Goal: Task Accomplishment & Management: Manage account settings

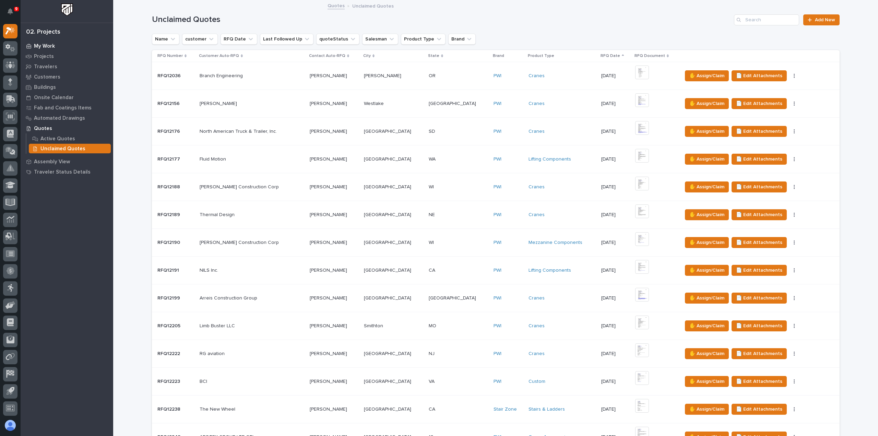
click at [43, 45] on p "My Work" at bounding box center [44, 46] width 21 height 6
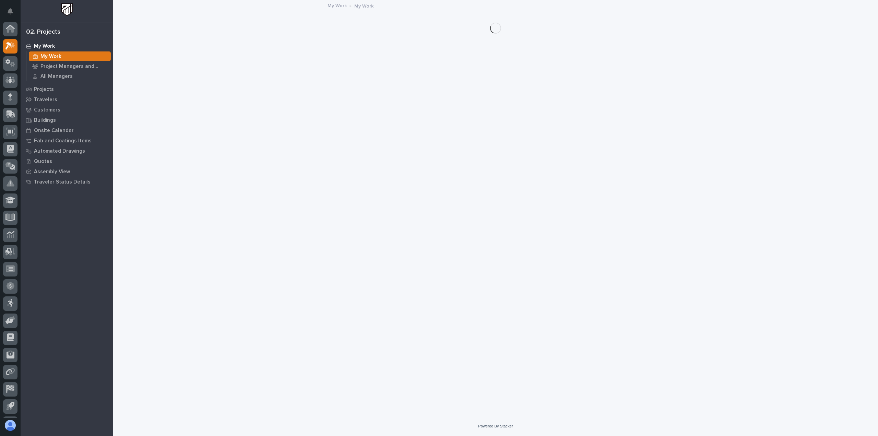
scroll to position [15, 0]
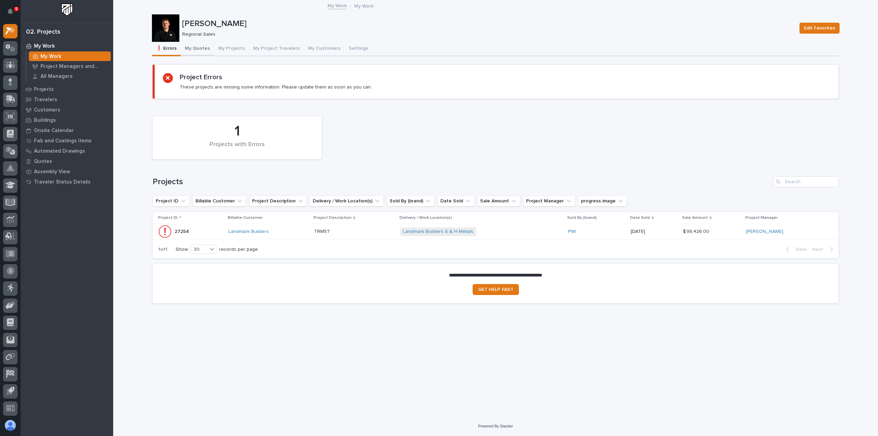
click at [198, 49] on button "My Quotes" at bounding box center [197, 49] width 33 height 14
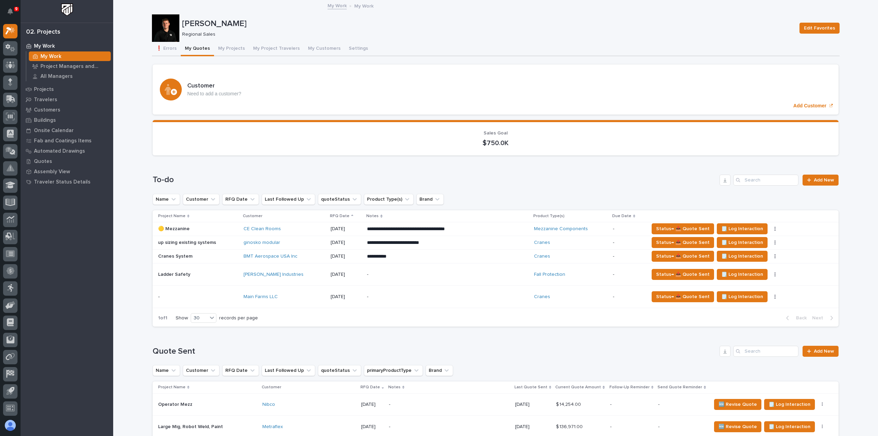
click at [318, 256] on div "BMT Aerospace USA Inc" at bounding box center [284, 256] width 82 height 6
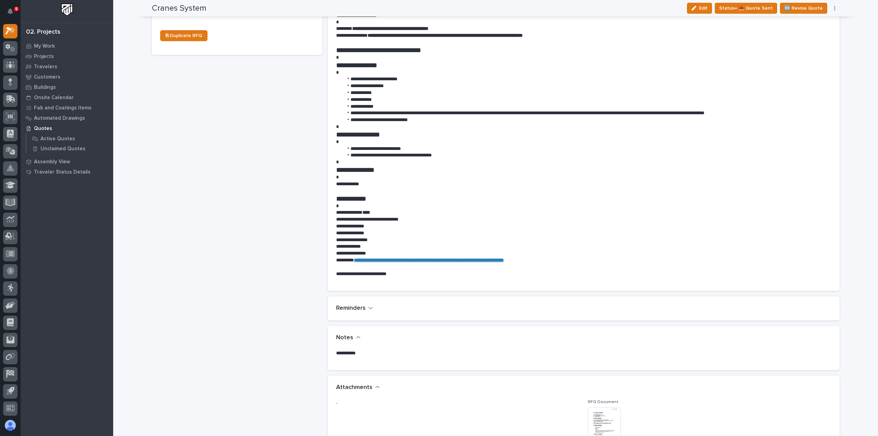
scroll to position [480, 0]
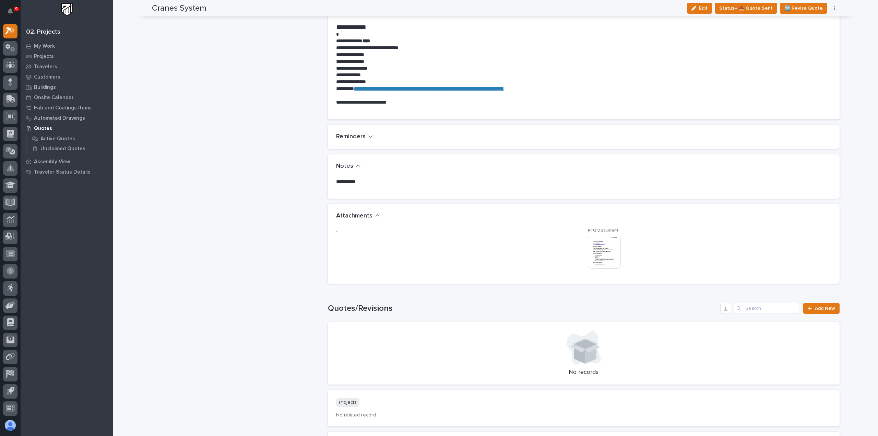
click at [594, 245] on img at bounding box center [604, 252] width 33 height 33
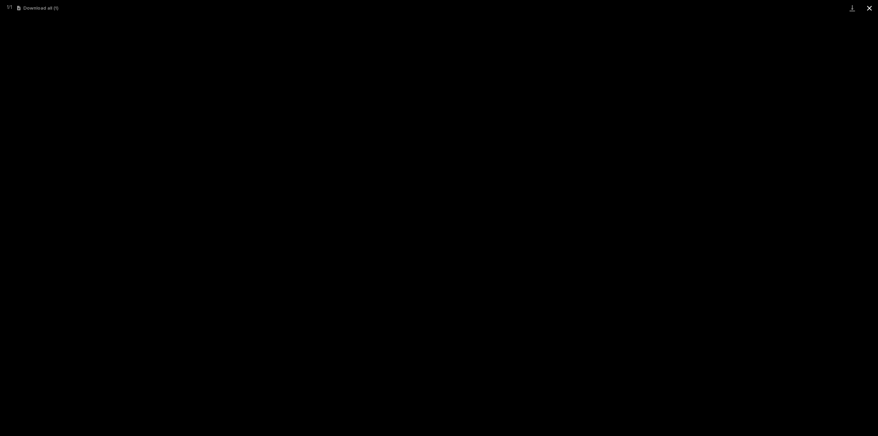
click at [869, 10] on button "Close gallery" at bounding box center [869, 8] width 17 height 16
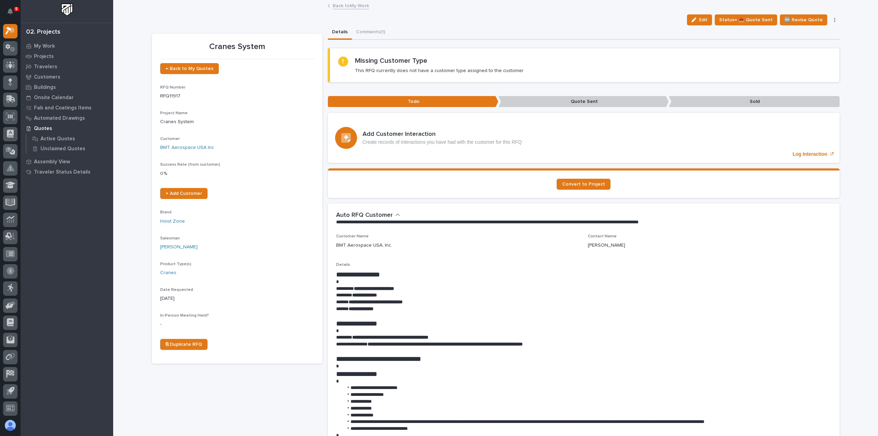
scroll to position [240, 0]
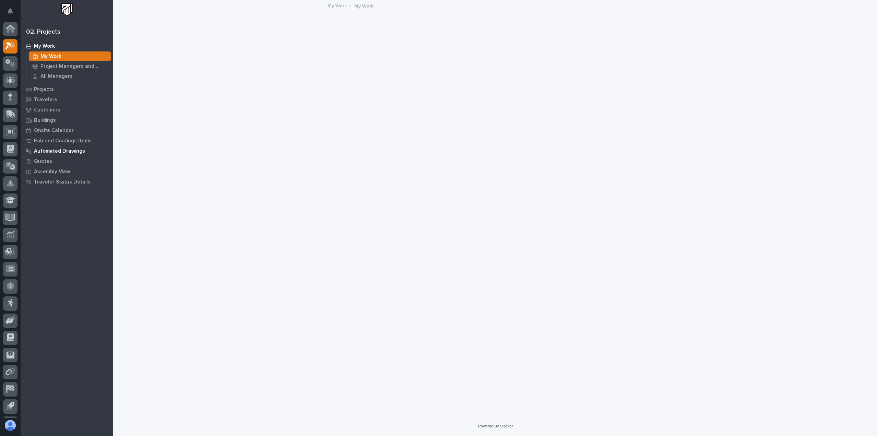
scroll to position [15, 0]
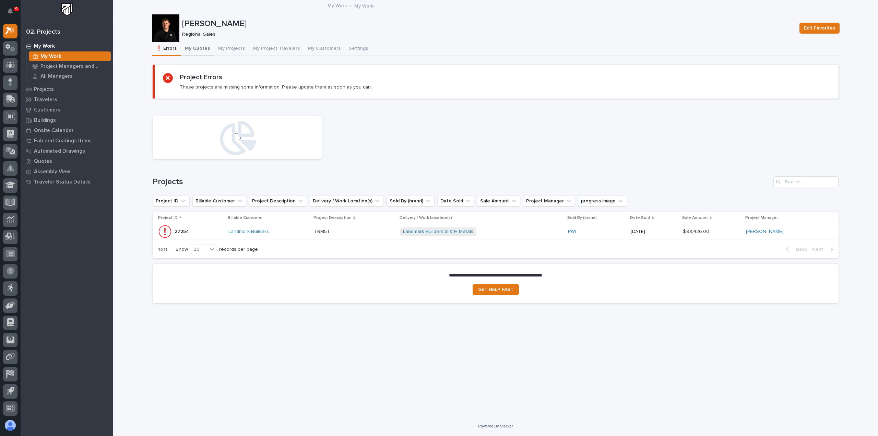
click at [196, 51] on button "My Quotes" at bounding box center [197, 49] width 33 height 14
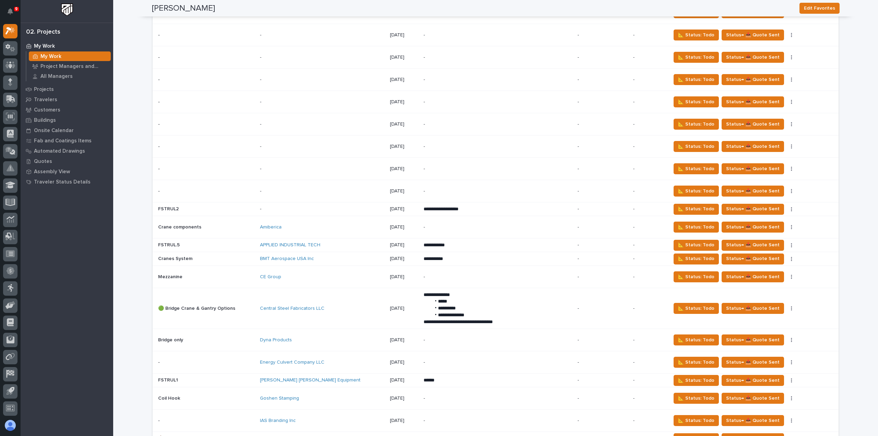
scroll to position [1063, 0]
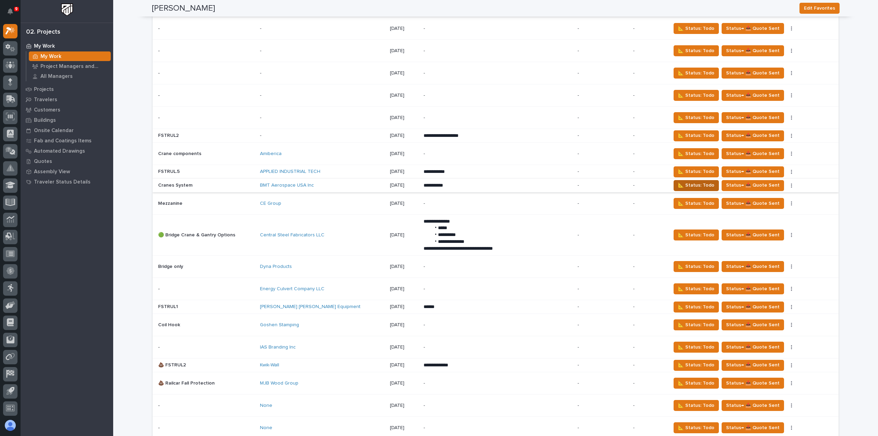
click at [678, 183] on span "📐 Status: Todo" at bounding box center [696, 185] width 36 height 8
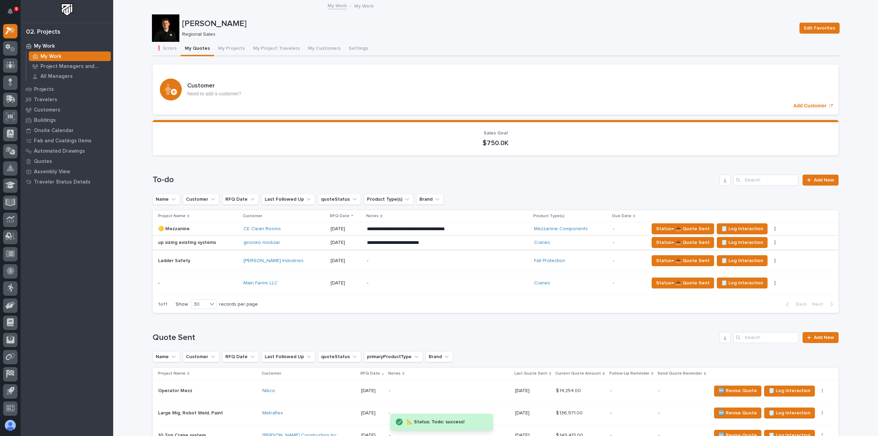
scroll to position [103, 0]
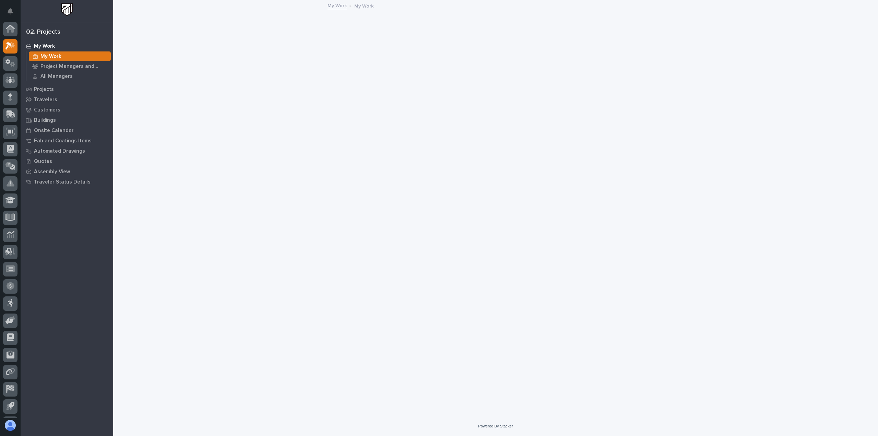
scroll to position [15, 0]
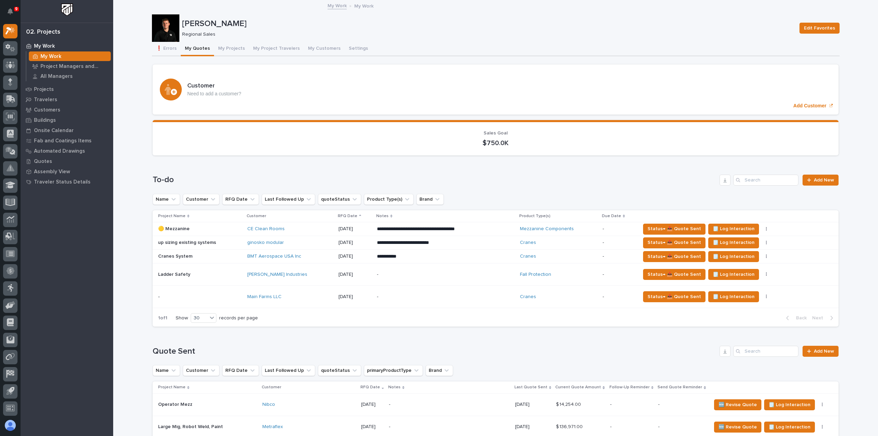
click at [306, 253] on div "BMT Aerospace USA Inc" at bounding box center [290, 256] width 86 height 6
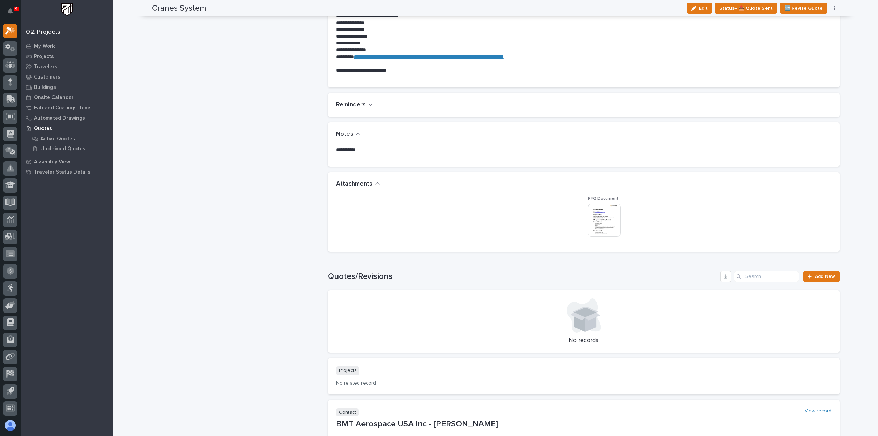
scroll to position [514, 0]
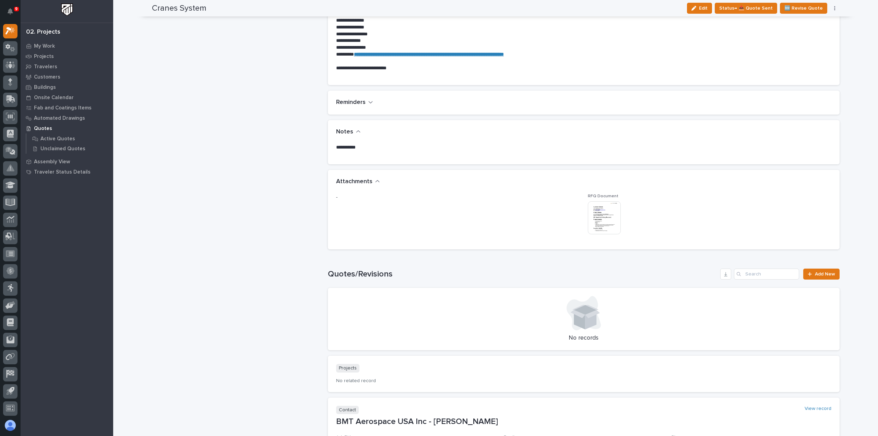
click at [608, 224] on img at bounding box center [604, 217] width 33 height 33
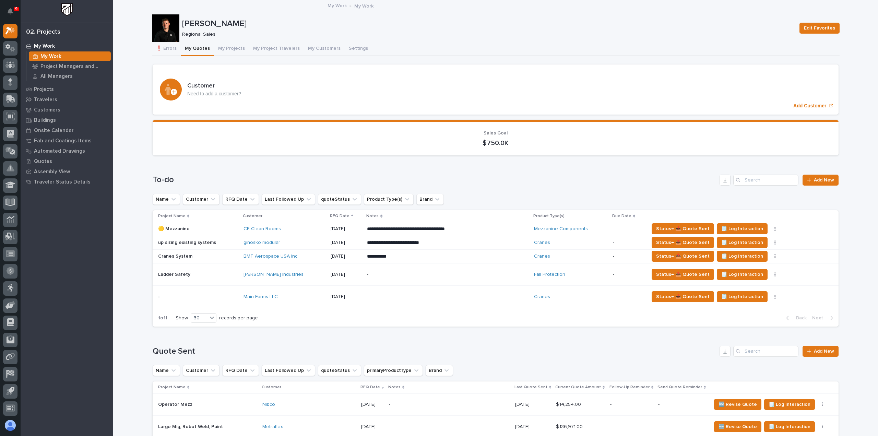
click at [461, 258] on p "**********" at bounding box center [427, 256] width 120 height 7
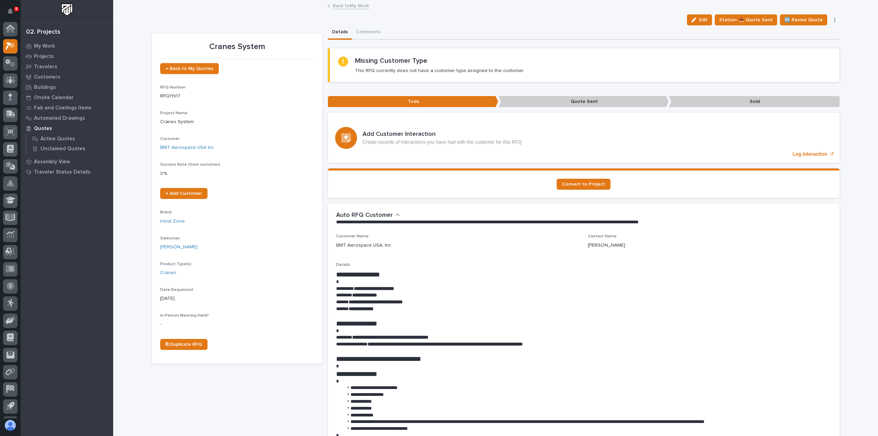
scroll to position [15, 0]
click at [44, 49] on p "My Work" at bounding box center [44, 46] width 21 height 6
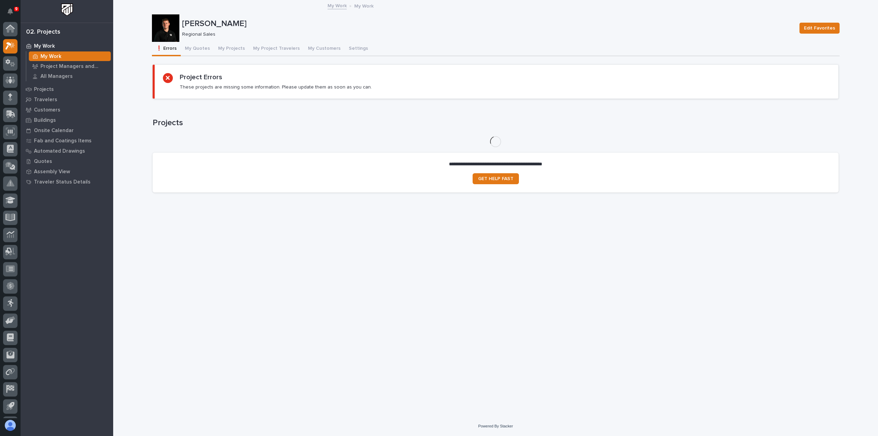
scroll to position [15, 0]
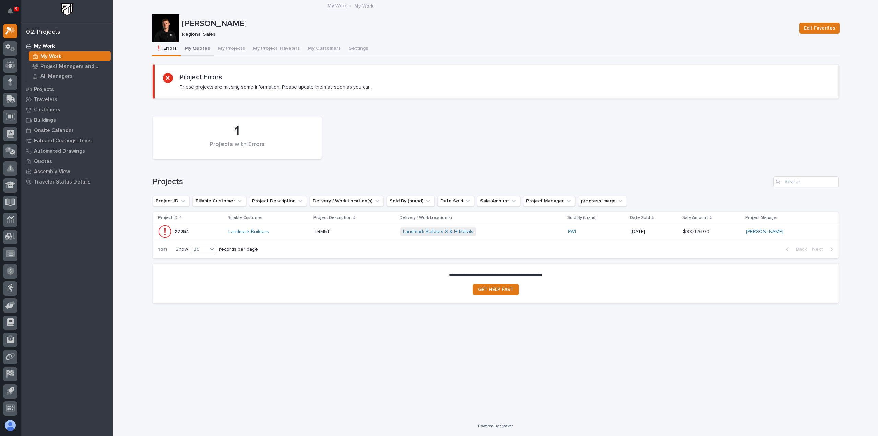
click at [196, 47] on button "My Quotes" at bounding box center [197, 49] width 33 height 14
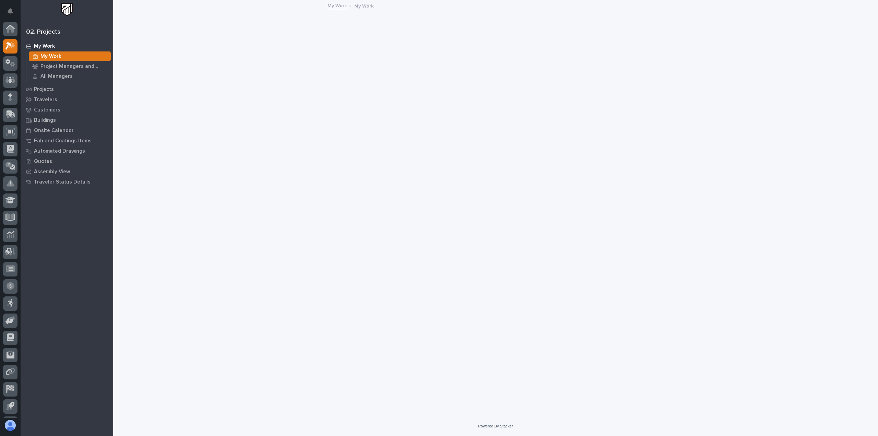
scroll to position [15, 0]
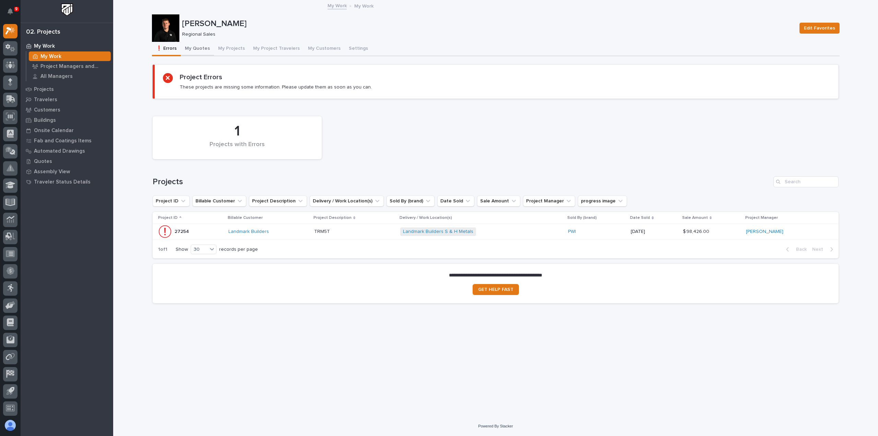
click at [207, 52] on button "My Quotes" at bounding box center [197, 49] width 33 height 14
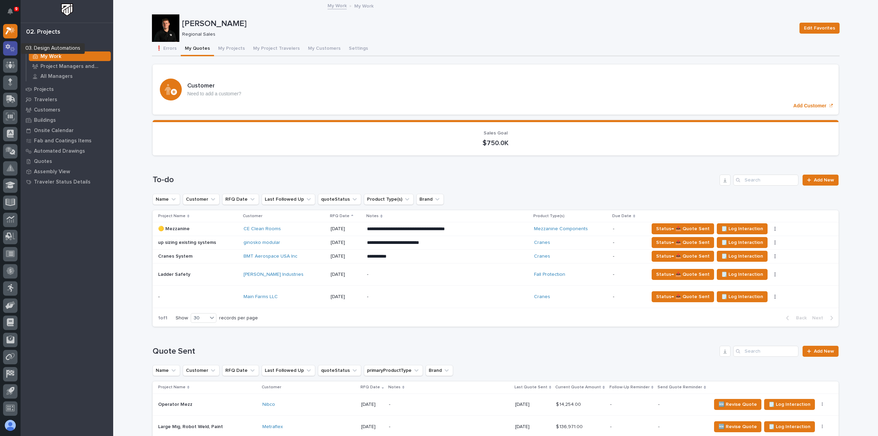
click at [9, 46] on icon at bounding box center [7, 46] width 5 height 5
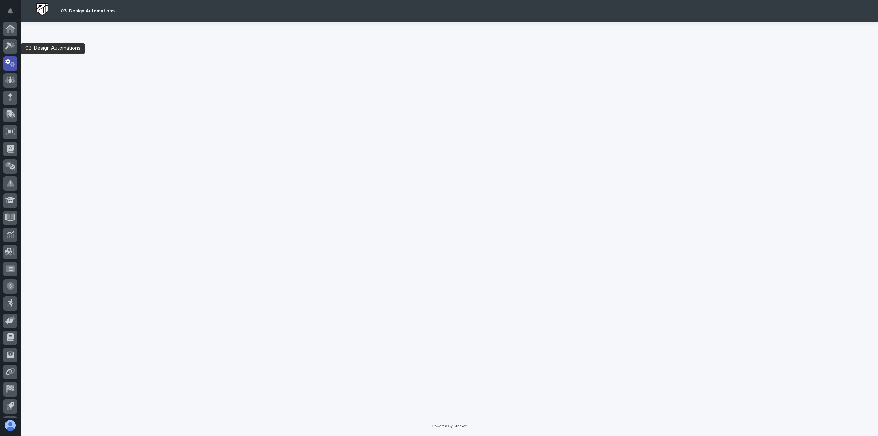
scroll to position [15, 0]
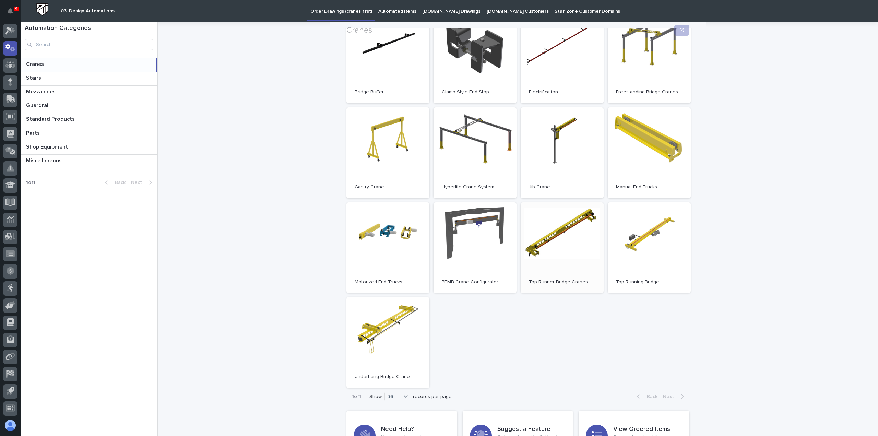
scroll to position [103, 0]
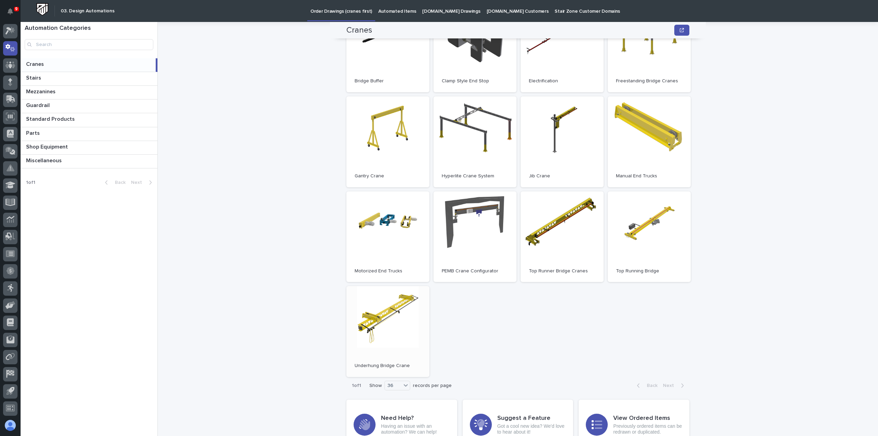
click at [402, 341] on link "Open" at bounding box center [387, 331] width 83 height 91
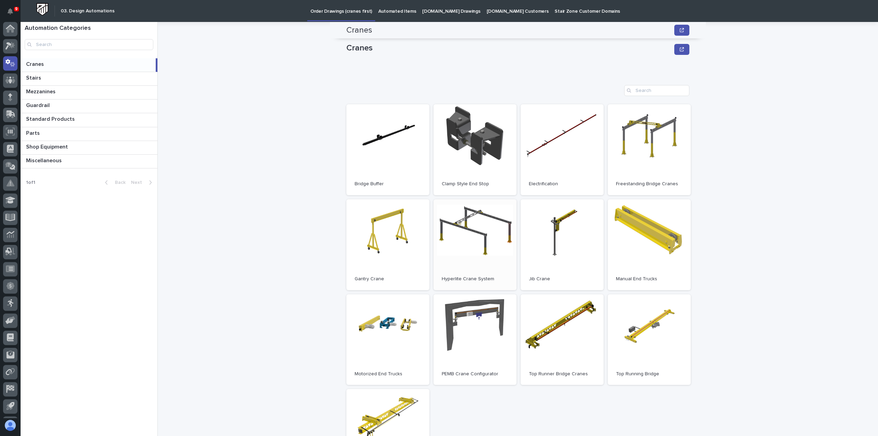
scroll to position [103, 0]
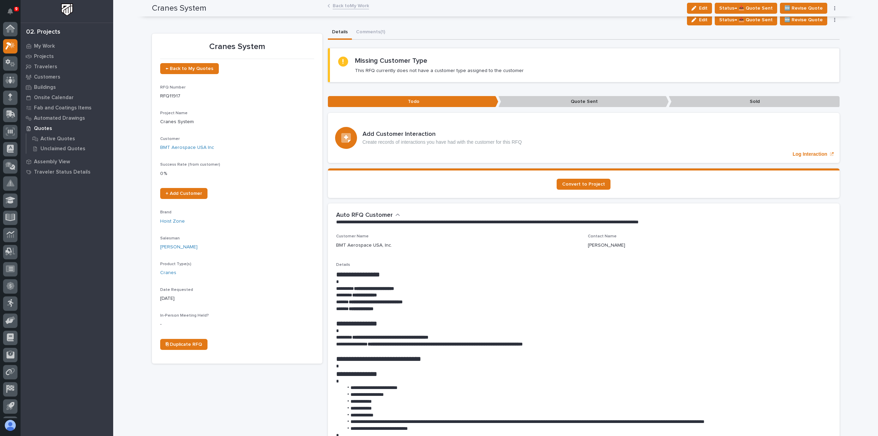
scroll to position [15, 0]
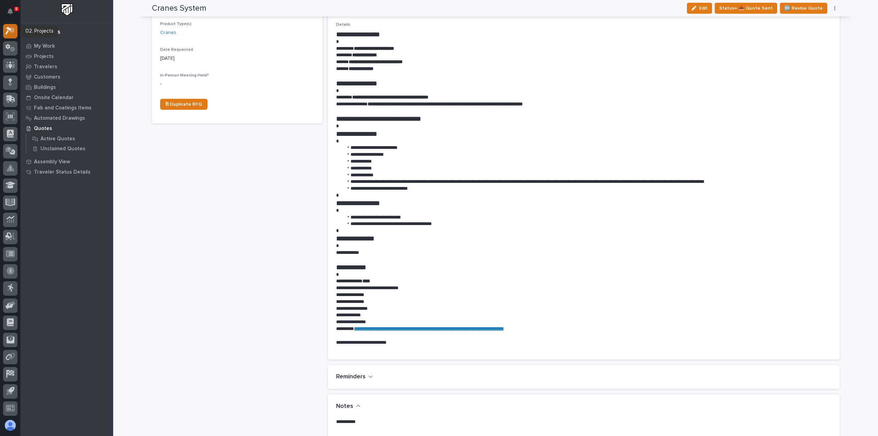
click at [9, 35] on div at bounding box center [10, 31] width 14 height 14
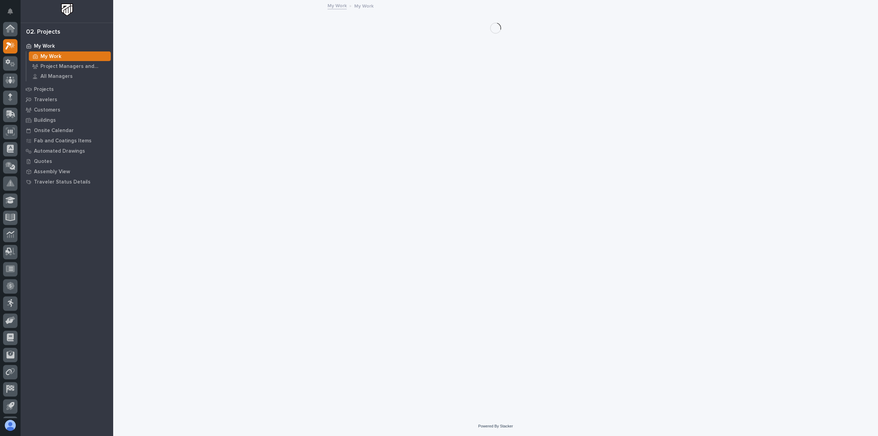
scroll to position [15, 0]
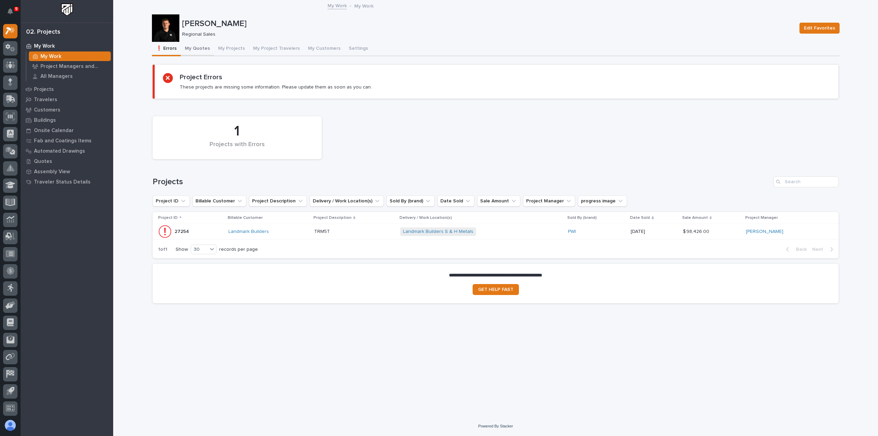
click at [197, 53] on button "My Quotes" at bounding box center [197, 49] width 33 height 14
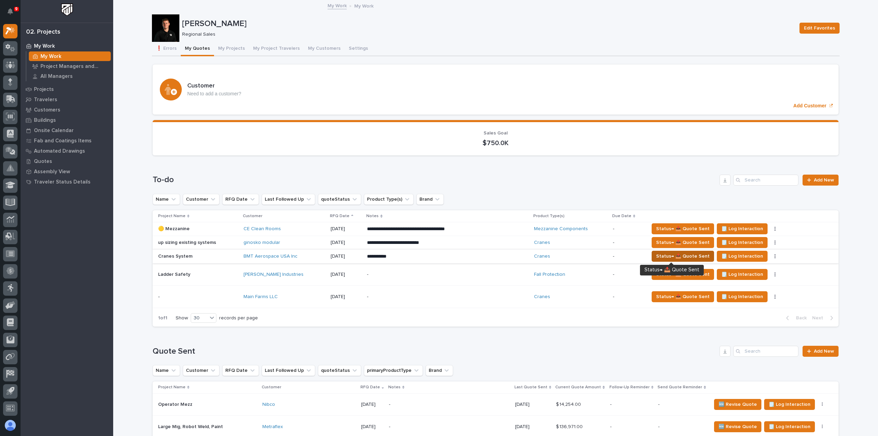
click at [677, 258] on span "Status→ 📤 Quote Sent" at bounding box center [682, 256] width 53 height 8
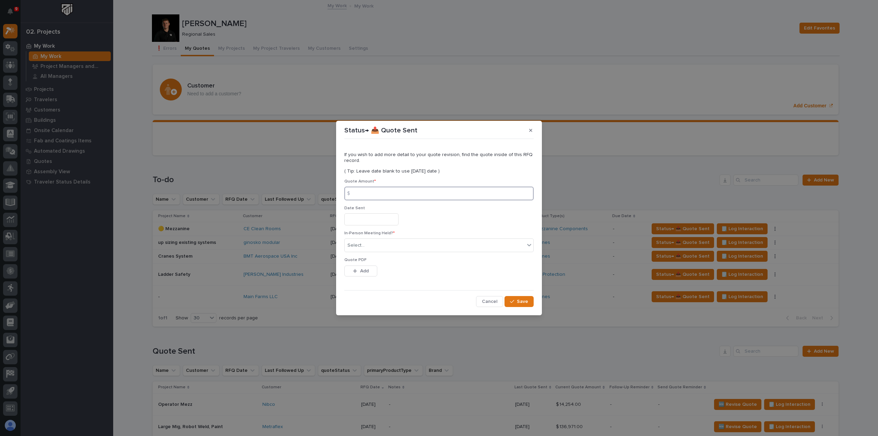
click at [429, 197] on input at bounding box center [438, 194] width 189 height 14
click at [368, 194] on input at bounding box center [438, 194] width 189 height 14
type input "40979"
click at [370, 217] on input "text" at bounding box center [371, 219] width 54 height 12
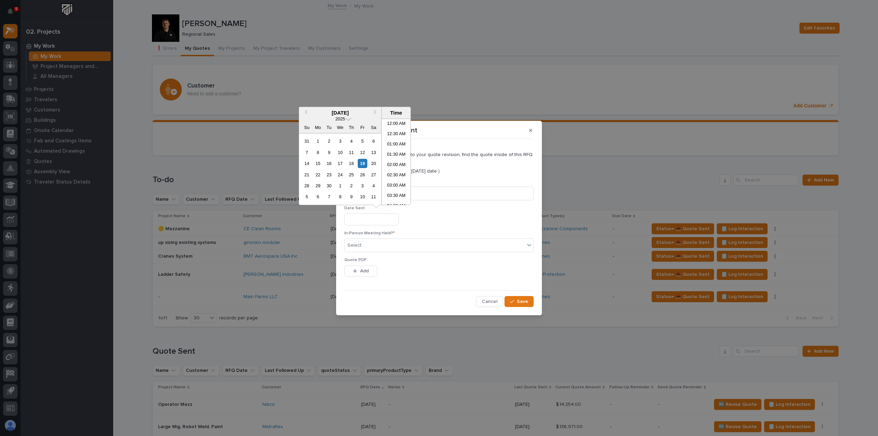
scroll to position [250, 0]
click at [362, 166] on div "19" at bounding box center [362, 163] width 9 height 9
type input "**********"
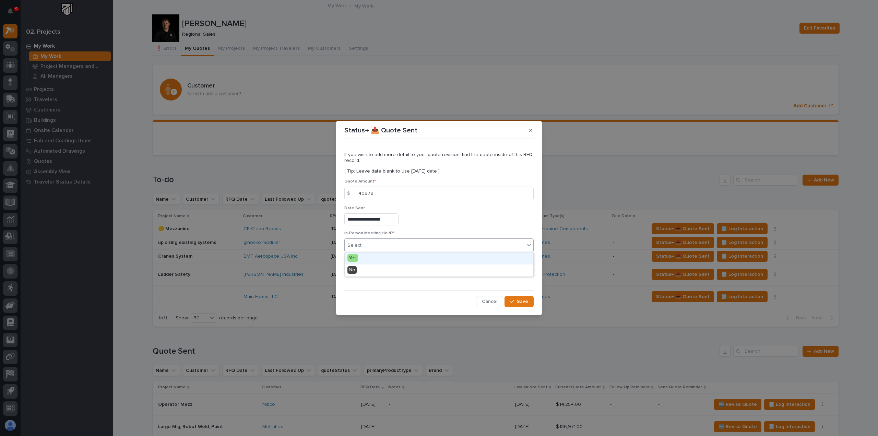
click at [386, 247] on div "Select..." at bounding box center [435, 245] width 180 height 11
drag, startPoint x: 364, startPoint y: 263, endPoint x: 363, endPoint y: 270, distance: 6.5
click at [363, 270] on div "No" at bounding box center [439, 270] width 189 height 12
click at [363, 270] on span "Add" at bounding box center [364, 271] width 9 height 6
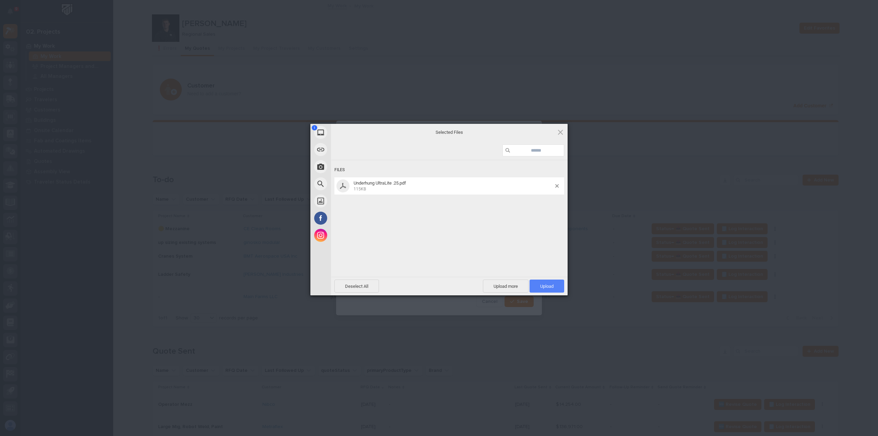
click at [545, 285] on span "Upload 1" at bounding box center [546, 286] width 13 height 5
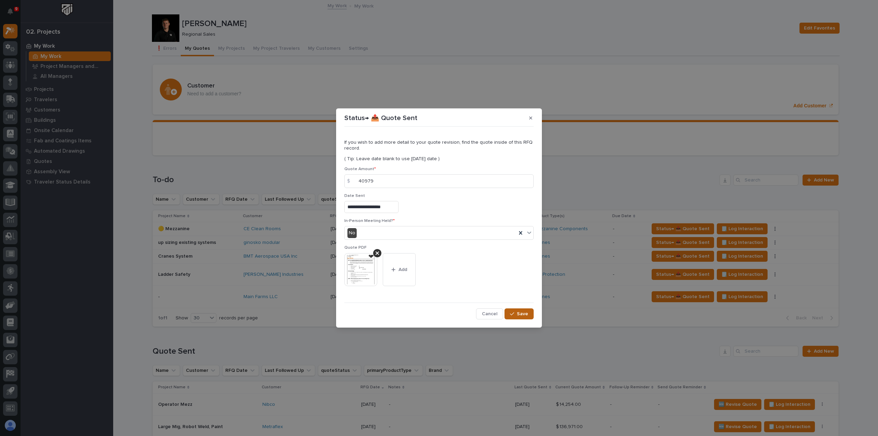
click at [516, 312] on div "button" at bounding box center [513, 313] width 7 height 5
